Goal: Transaction & Acquisition: Obtain resource

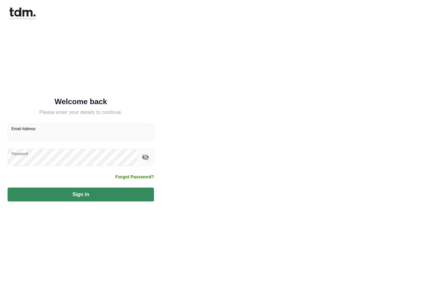
scroll to position [66, 0]
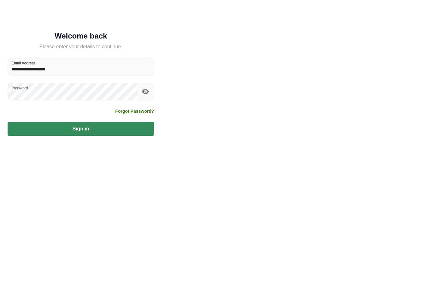
type input "**********"
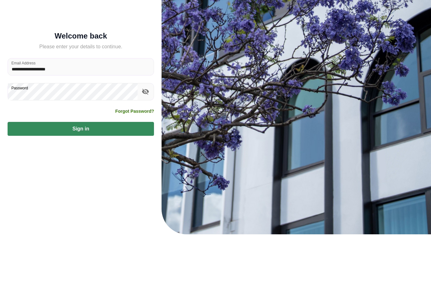
click at [81, 188] on button "Sign in" at bounding box center [81, 195] width 147 height 14
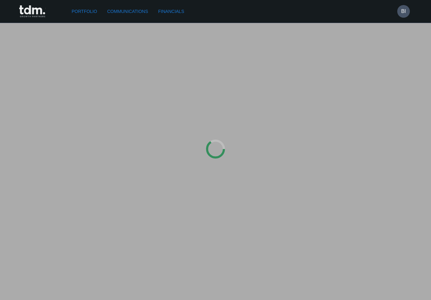
type input "*********"
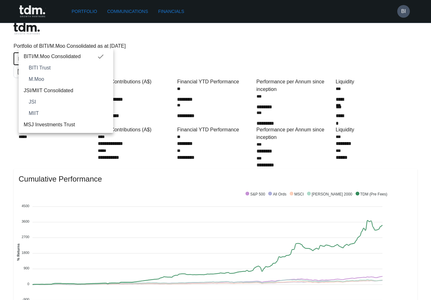
click at [36, 128] on span "MSJ Investments Trust" at bounding box center [66, 125] width 85 height 8
type input "**********"
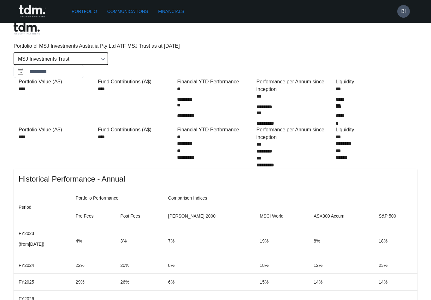
click at [174, 13] on link "Financials" at bounding box center [171, 12] width 31 height 12
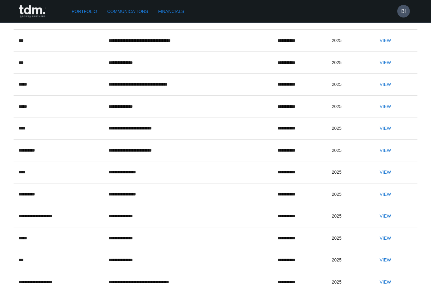
scroll to position [163, 0]
click at [393, 112] on button "View" at bounding box center [385, 107] width 20 height 12
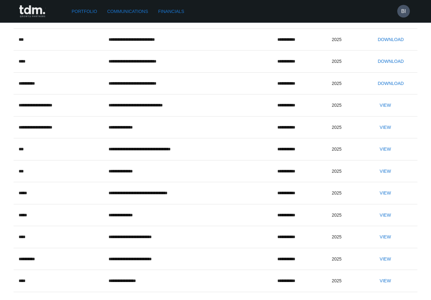
scroll to position [52, 0]
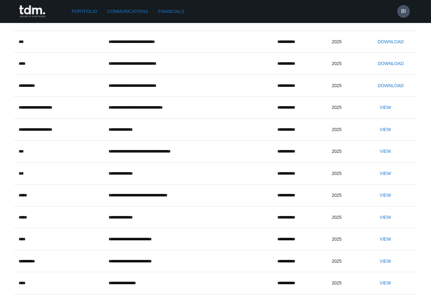
click at [394, 92] on button "Download" at bounding box center [390, 86] width 31 height 12
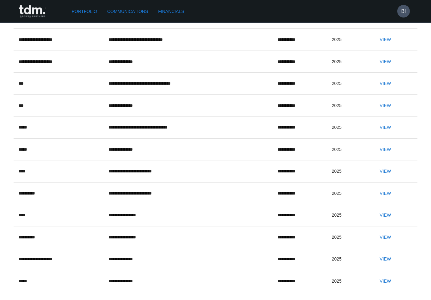
scroll to position [123, 0]
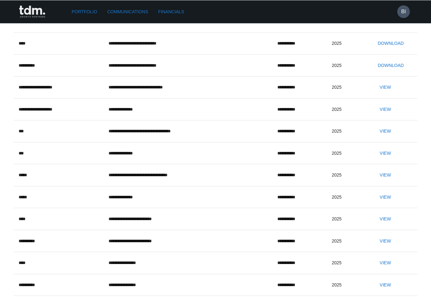
click at [396, 71] on button "Download" at bounding box center [390, 65] width 31 height 12
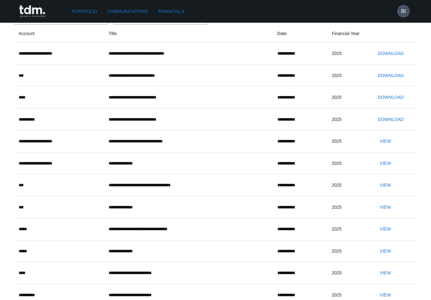
scroll to position [0, 0]
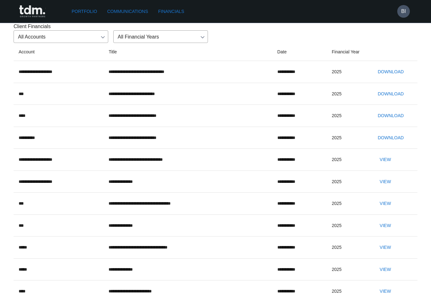
click at [403, 11] on h6 "BI" at bounding box center [403, 12] width 5 height 8
click at [397, 29] on p "Logout" at bounding box center [394, 28] width 15 height 8
